Goal: Browse casually

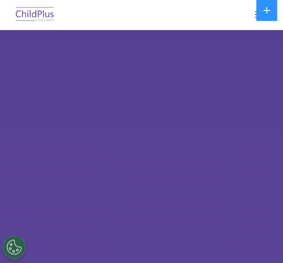
select select "MEDIUM"
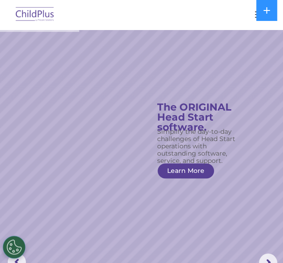
click at [254, 13] on button "button" at bounding box center [260, 14] width 19 height 15
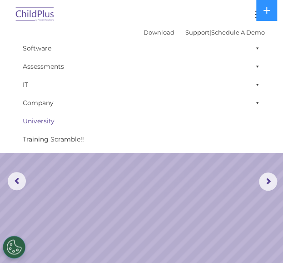
scroll to position [81, 0]
click at [223, 212] on rs-slide "Simplify the day-to-day challenges of Head Start operations with outstanding so…" at bounding box center [141, 181] width 283 height 466
click at [168, 5] on div at bounding box center [141, 15] width 247 height 22
click at [216, 230] on rs-slide "Simplify the day-to-day challenges of Head Start operations with outstanding so…" at bounding box center [141, 181] width 283 height 466
click at [30, 14] on img at bounding box center [35, 14] width 43 height 21
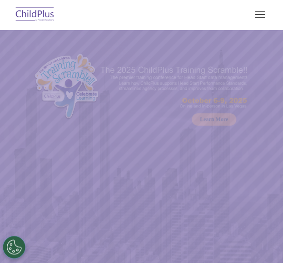
select select "MEDIUM"
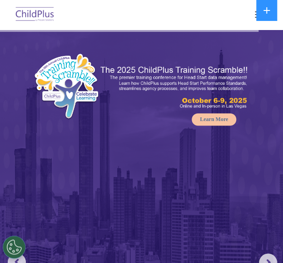
click at [255, 14] on span "button" at bounding box center [260, 14] width 10 height 1
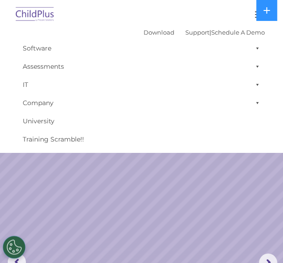
click at [30, 14] on img at bounding box center [35, 14] width 43 height 21
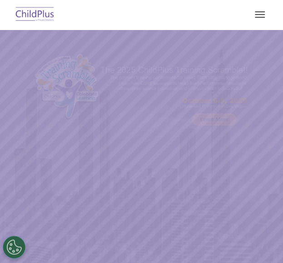
select select "MEDIUM"
